Goal: Download file/media

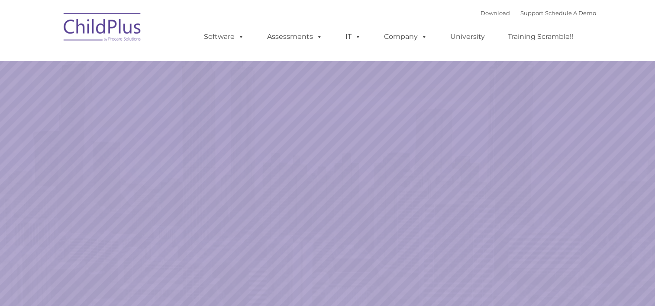
select select "MEDIUM"
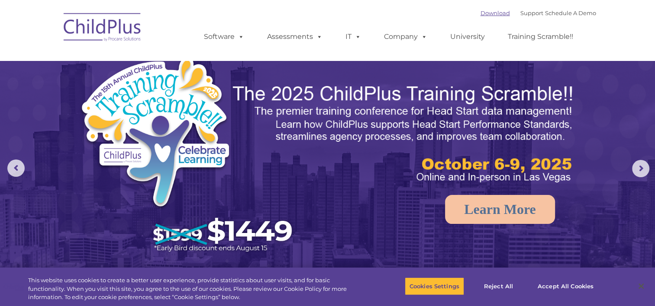
click at [480, 12] on link "Download" at bounding box center [494, 13] width 29 height 7
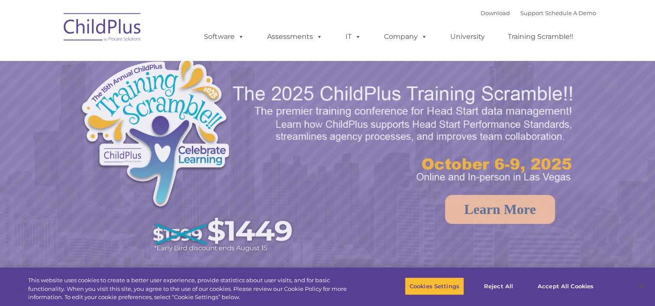
select select "MEDIUM"
